Goal: Transaction & Acquisition: Purchase product/service

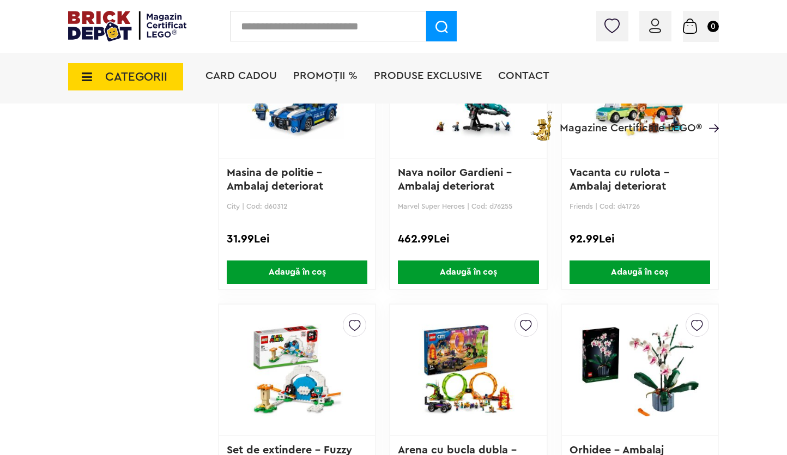
scroll to position [781, 0]
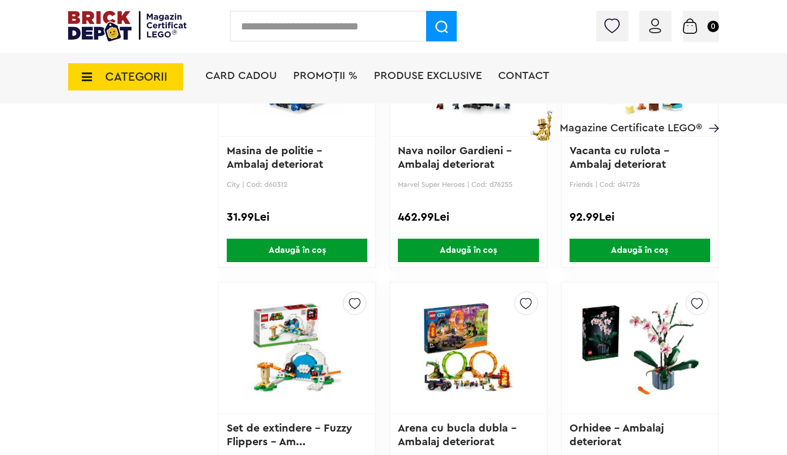
click at [321, 76] on span "PROMOȚII %" at bounding box center [325, 75] width 64 height 11
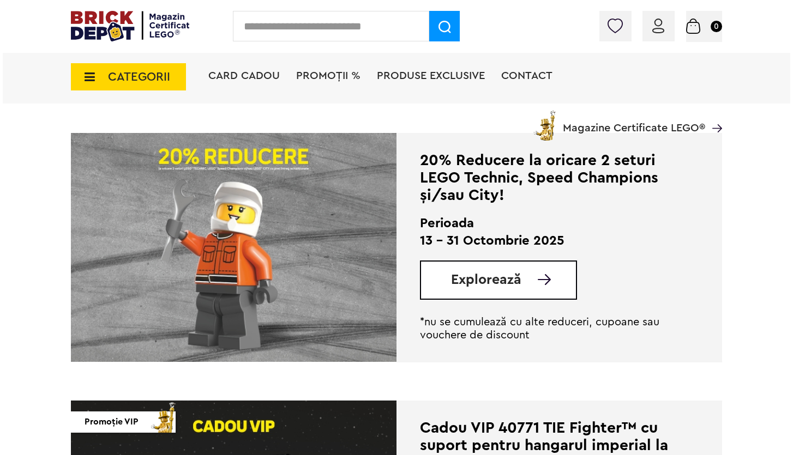
scroll to position [499, 0]
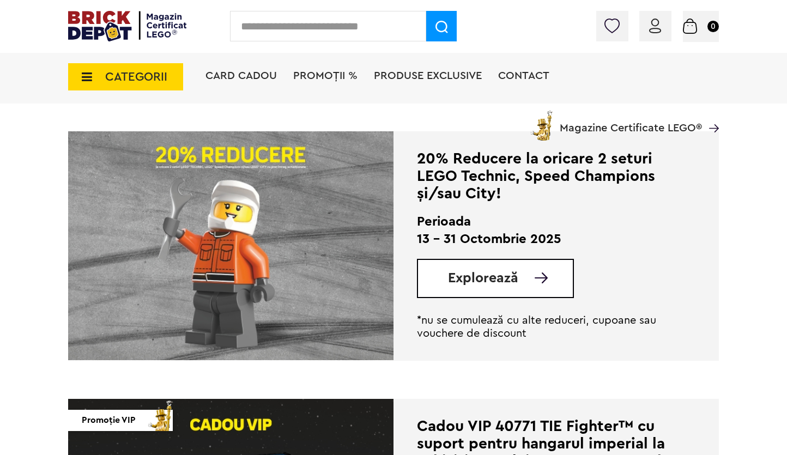
click at [135, 78] on span "CATEGORII" at bounding box center [136, 77] width 62 height 12
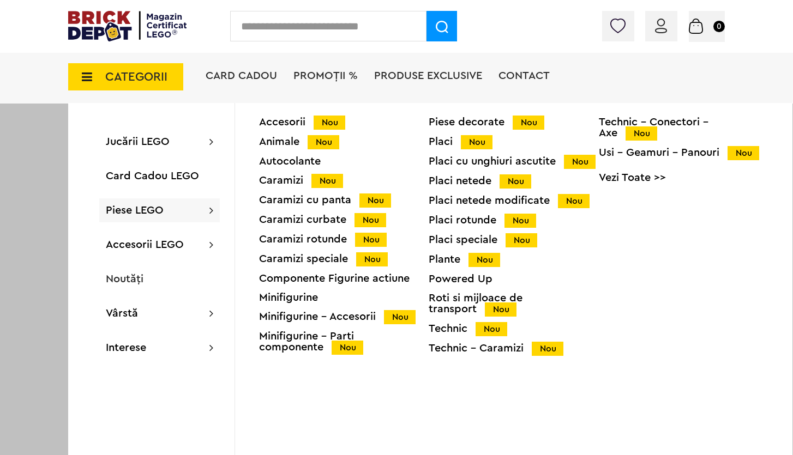
click at [298, 297] on div "Minifigurine" at bounding box center [344, 297] width 170 height 11
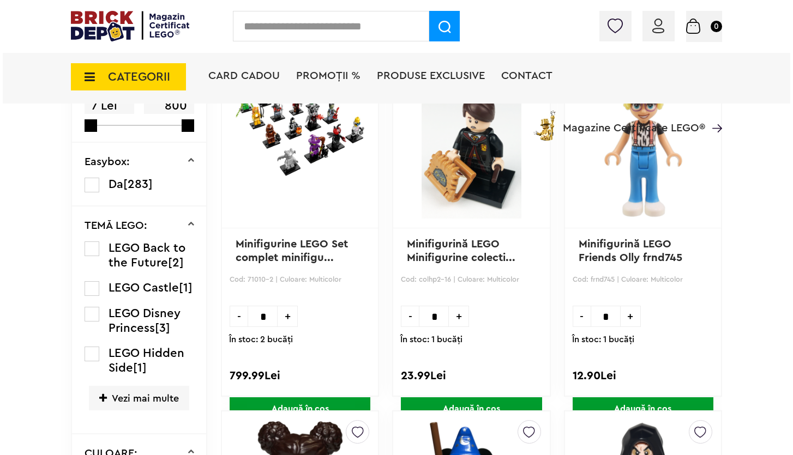
scroll to position [175, 0]
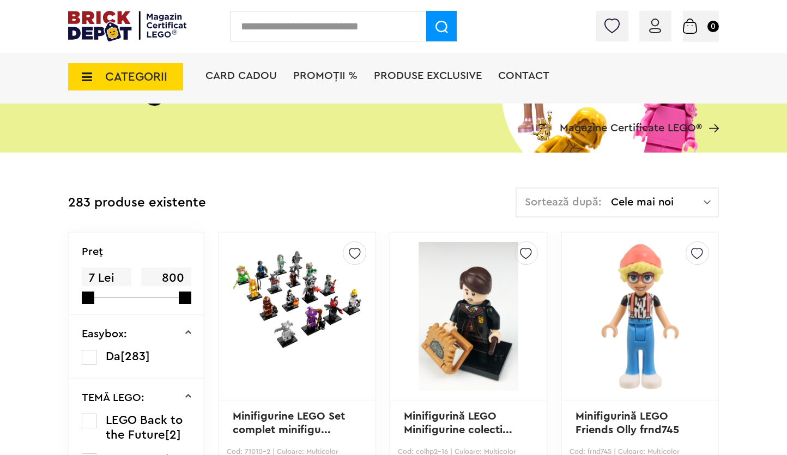
click at [119, 71] on span "CATEGORII" at bounding box center [136, 77] width 62 height 12
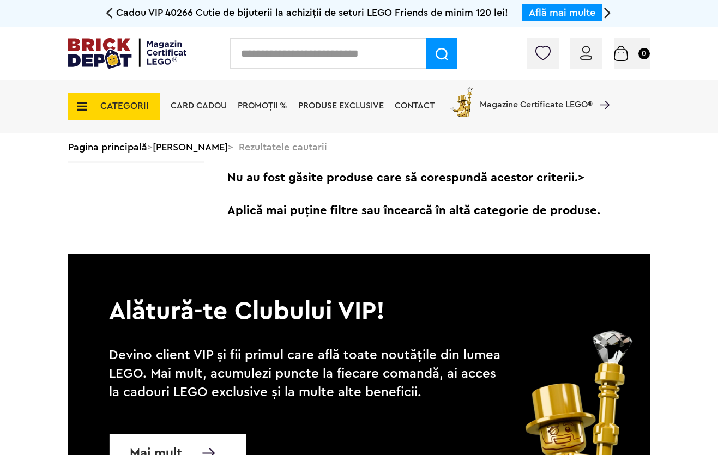
click at [258, 112] on li "PROMOȚII %" at bounding box center [262, 106] width 61 height 53
click at [265, 106] on span "PROMOȚII %" at bounding box center [263, 105] width 50 height 9
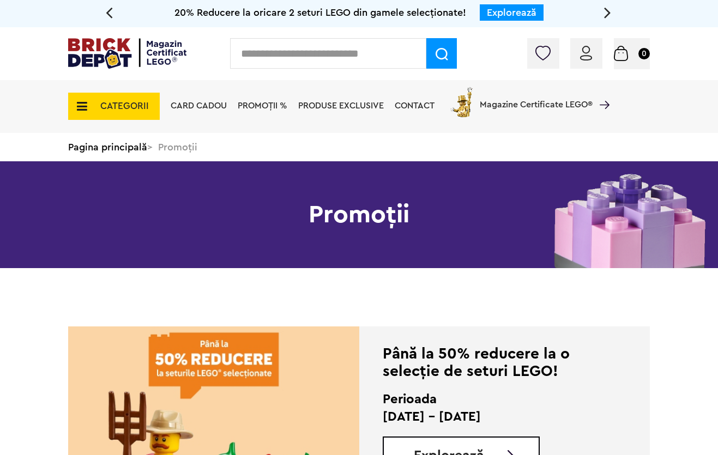
click at [269, 59] on input "text" at bounding box center [328, 53] width 196 height 31
paste input "*****"
type input "*****"
